Goal: Transaction & Acquisition: Subscribe to service/newsletter

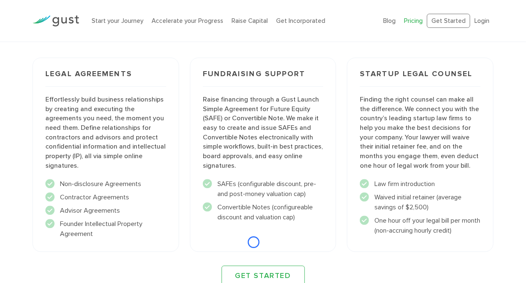
scroll to position [950, 0]
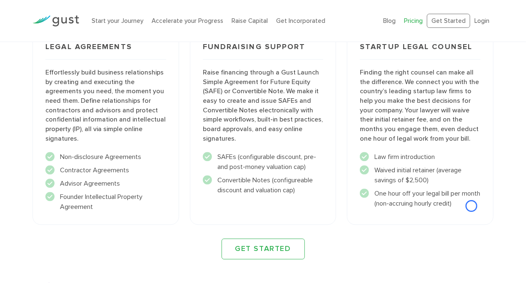
click at [80, 45] on h3 "Legal Agreements" at bounding box center [105, 51] width 121 height 16
click at [75, 61] on div "Legal Agreements Effortlessly build business relationships by creating and exec…" at bounding box center [106, 127] width 147 height 195
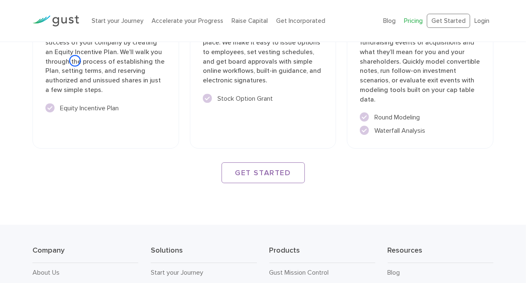
scroll to position [1330, 0]
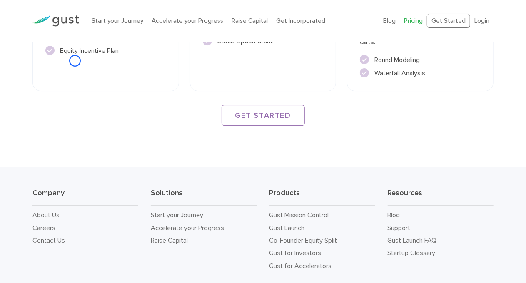
click at [75, 61] on div "Option Plan Enable employees to share in the success of your company by creatin…" at bounding box center [106, 13] width 147 height 158
click at [43, 79] on div "Option Plan Enable employees to share in the success of your company by creatin…" at bounding box center [106, 12] width 158 height 169
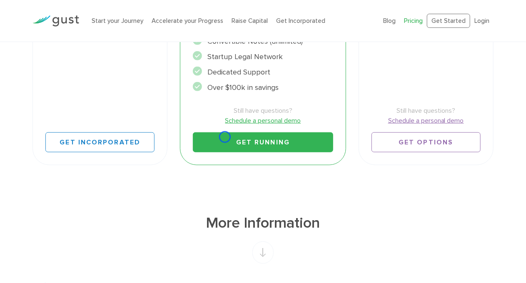
click at [225, 137] on link "Get Running" at bounding box center [263, 143] width 140 height 20
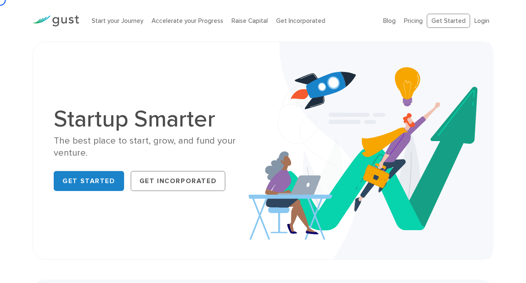
click at [66, 8] on div at bounding box center [55, 21] width 59 height 28
click at [67, 66] on div "Startup Smarter The best place to start, grow, and fund your venture. Get Start…" at bounding box center [263, 151] width 431 height 176
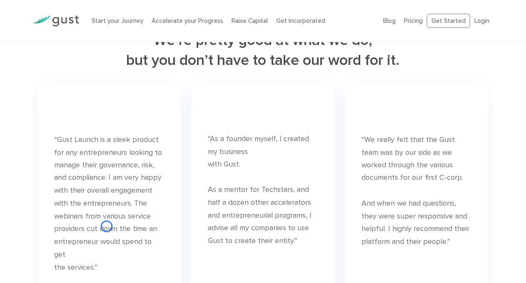
scroll to position [2200, 0]
